Goal: Information Seeking & Learning: Understand process/instructions

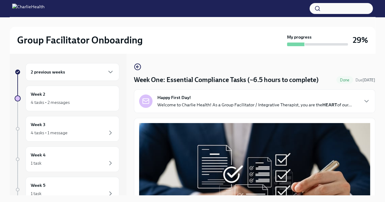
scroll to position [351, 0]
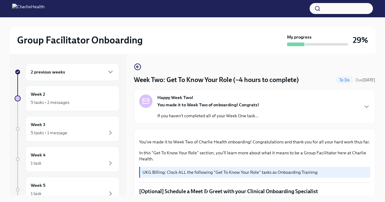
scroll to position [336, 0]
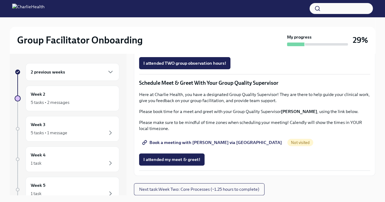
scroll to position [573, 0]
click at [44, 103] on div "5 tasks • 2 messages" at bounding box center [50, 103] width 39 height 6
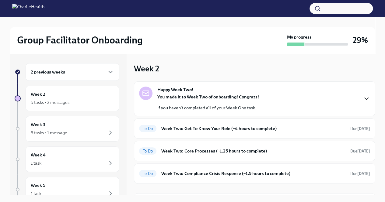
click at [363, 99] on icon "button" at bounding box center [366, 98] width 7 height 7
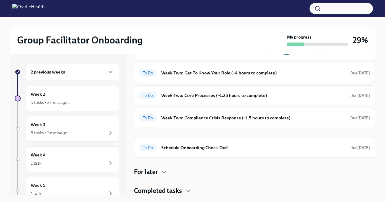
scroll to position [200, 0]
click at [207, 99] on h6 "Week Two: Core Processes (~1.25 hours to complete)" at bounding box center [253, 95] width 184 height 7
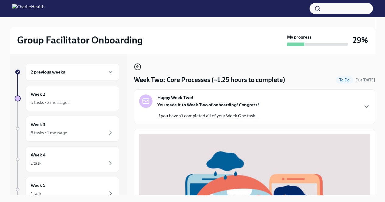
click at [137, 67] on icon "button" at bounding box center [136, 67] width 1 height 2
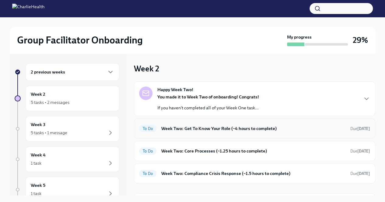
click at [202, 129] on h6 "Week Two: Get To Know Your Role (~4 hours to complete)" at bounding box center [253, 128] width 184 height 7
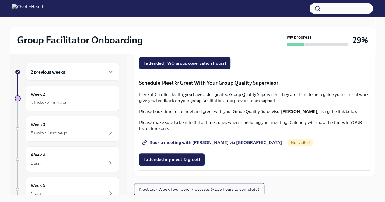
scroll to position [470, 0]
click at [195, 32] on span "Group Observation Instructions" at bounding box center [178, 29] width 70 height 6
click at [192, 144] on span "Book a meeting with Sara via Calendly" at bounding box center [212, 143] width 138 height 6
click at [183, 142] on span "Book a meeting with Sara via Calendly" at bounding box center [212, 143] width 138 height 6
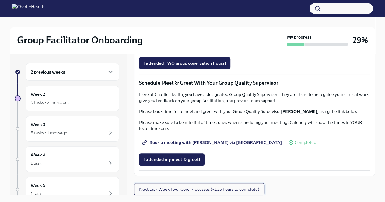
click at [184, 194] on button "Next task : Week Two: Core Processes (~1.25 hours to complete)" at bounding box center [199, 190] width 131 height 12
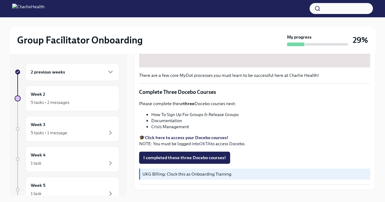
scroll to position [231, 0]
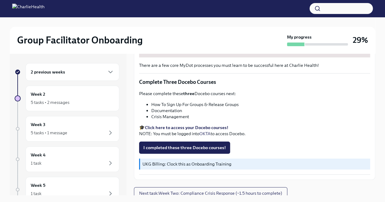
click at [208, 125] on strong "Click here to access your Docebo courses!" at bounding box center [186, 127] width 83 height 5
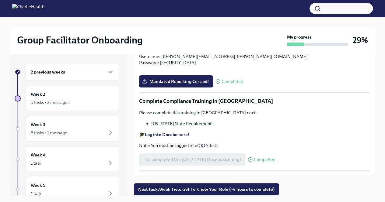
scroll to position [1300, 0]
click at [39, 96] on h6 "Week 2" at bounding box center [38, 94] width 15 height 7
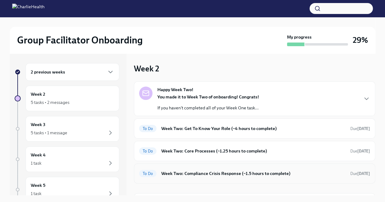
click at [200, 173] on h6 "Week Two: Compliance Crisis Response (~1.5 hours to complete)" at bounding box center [253, 173] width 184 height 7
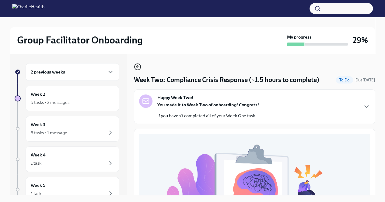
click at [137, 66] on icon "button" at bounding box center [136, 67] width 1 height 2
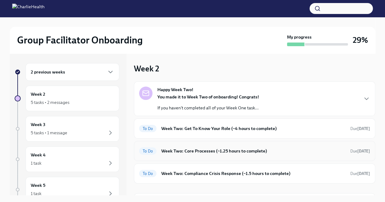
click at [202, 150] on h6 "Week Two: Core Processes (~1.25 hours to complete)" at bounding box center [253, 151] width 184 height 7
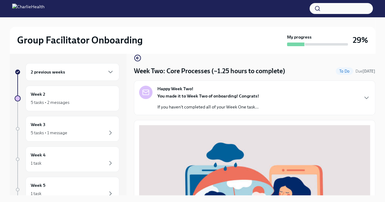
scroll to position [1, 0]
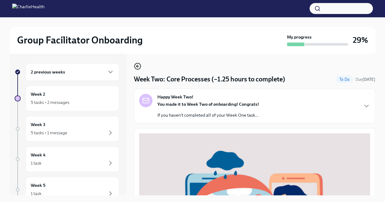
click at [138, 65] on icon "button" at bounding box center [137, 66] width 7 height 7
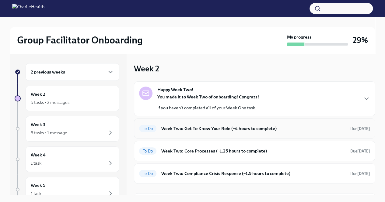
click at [173, 127] on h6 "Week Two: Get To Know Your Role (~4 hours to complete)" at bounding box center [253, 128] width 184 height 7
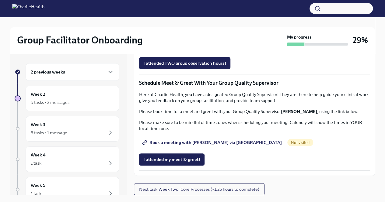
scroll to position [501, 0]
click at [234, 49] on span "Complete this form to schedule your observations" at bounding box center [196, 46] width 106 height 6
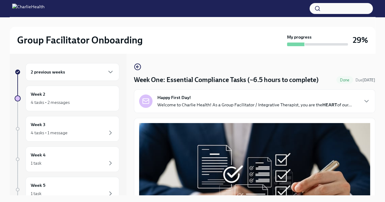
scroll to position [407, 0]
